Goal: Task Accomplishment & Management: Manage account settings

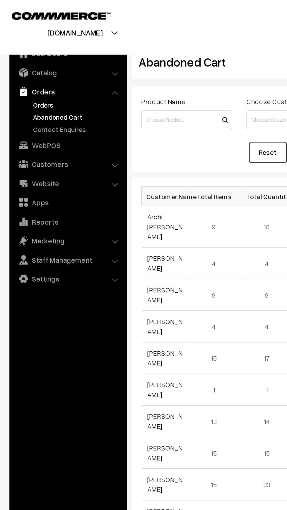
click at [24, 66] on link "Orders" at bounding box center [48, 65] width 58 height 6
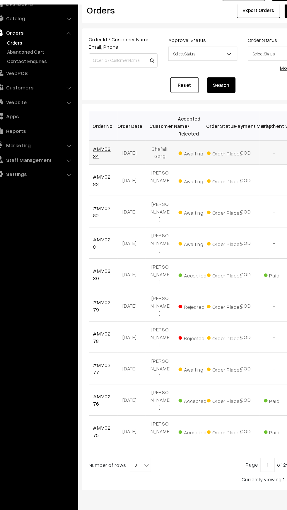
click at [105, 152] on link "#MM0284" at bounding box center [99, 155] width 14 height 11
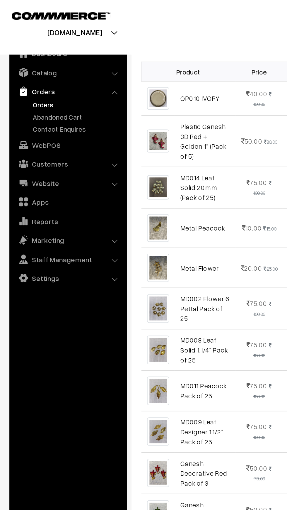
scroll to position [174, 0]
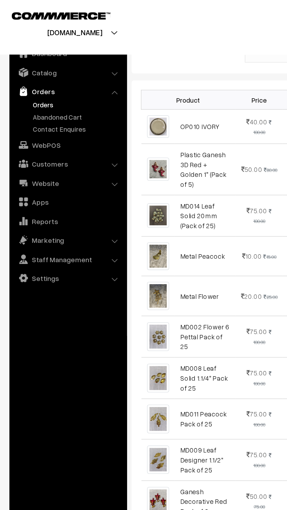
click at [51, 66] on link "Orders" at bounding box center [48, 65] width 58 height 6
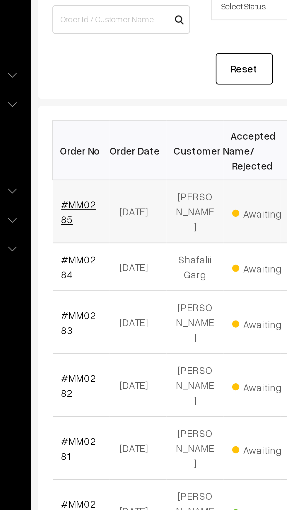
click at [99, 154] on link "#MM0285" at bounding box center [99, 158] width 14 height 11
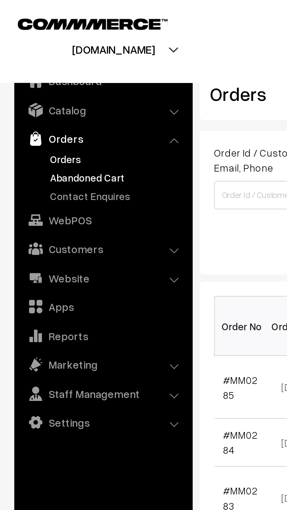
click at [22, 76] on link "Abandoned Cart" at bounding box center [48, 73] width 58 height 6
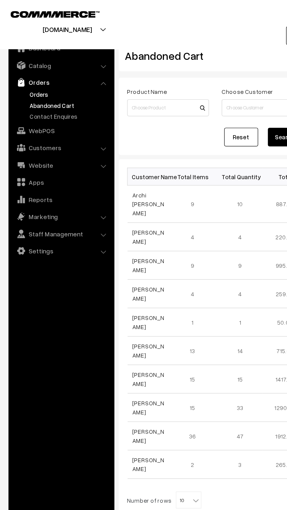
click at [20, 68] on link "Orders" at bounding box center [48, 65] width 58 height 6
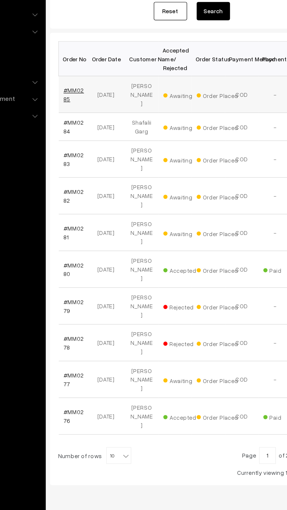
click at [93, 159] on link "#MM0285" at bounding box center [99, 158] width 14 height 11
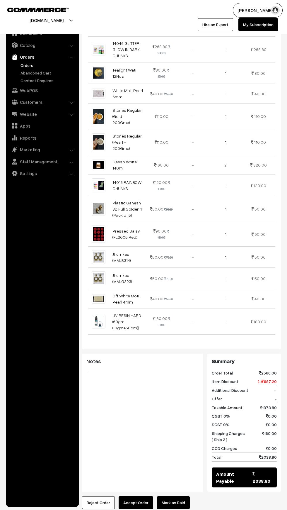
scroll to position [385, 0]
